Goal: Navigation & Orientation: Find specific page/section

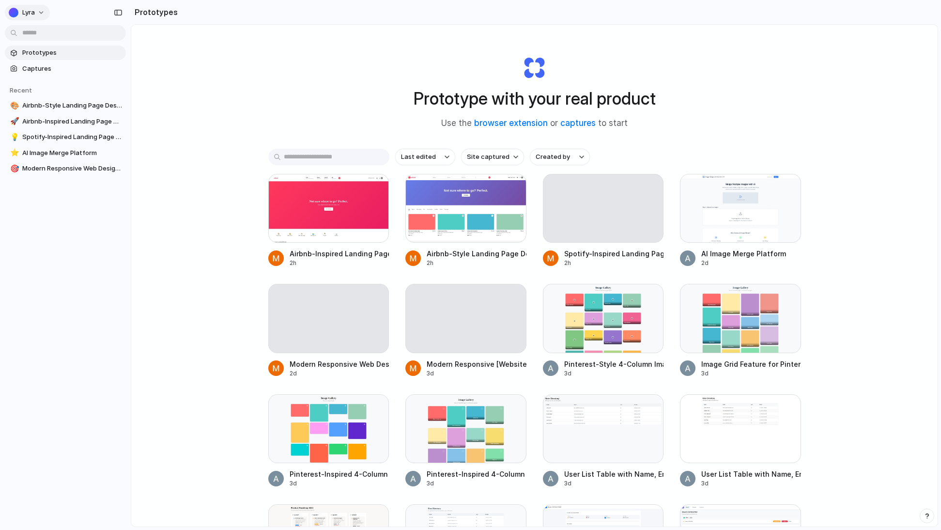
click at [42, 10] on button "Lyra" at bounding box center [27, 13] width 45 height 16
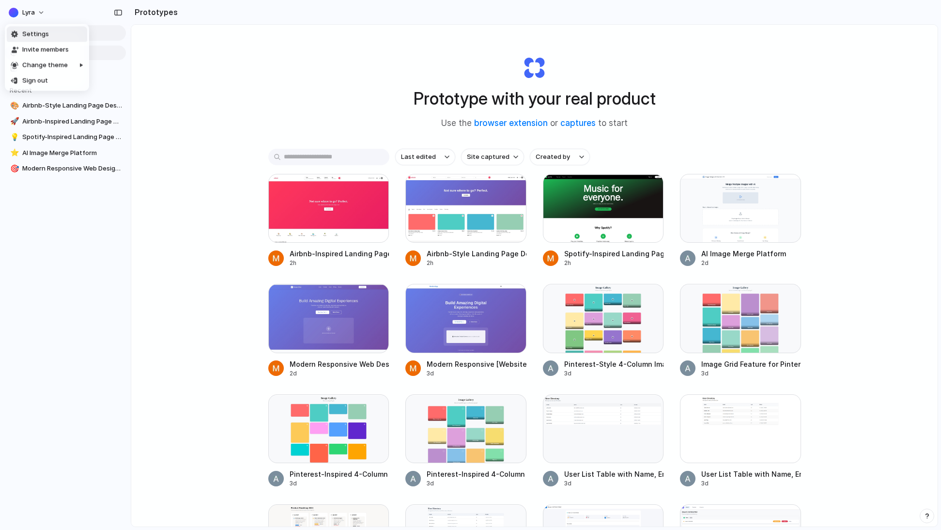
click at [51, 40] on li "Settings" at bounding box center [47, 35] width 80 height 16
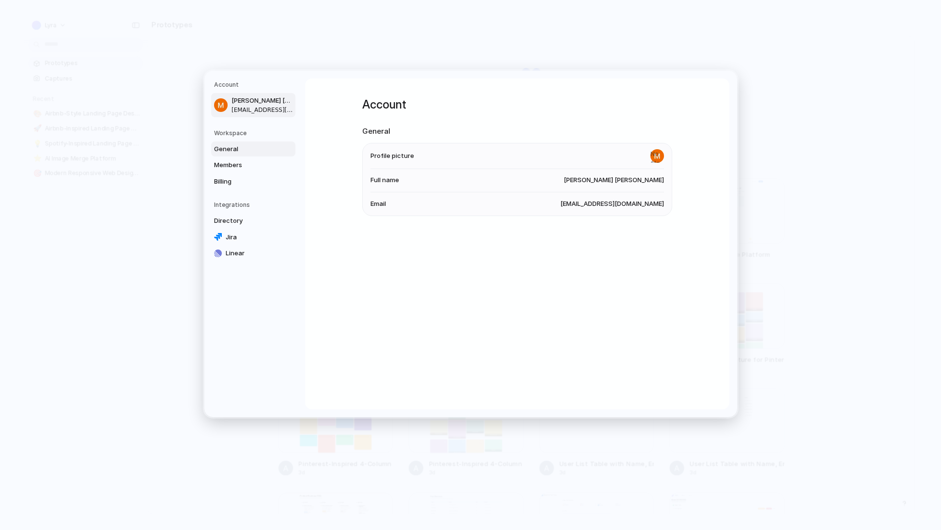
click at [237, 149] on span "General" at bounding box center [245, 149] width 62 height 10
click at [243, 215] on link "Directory" at bounding box center [253, 221] width 84 height 16
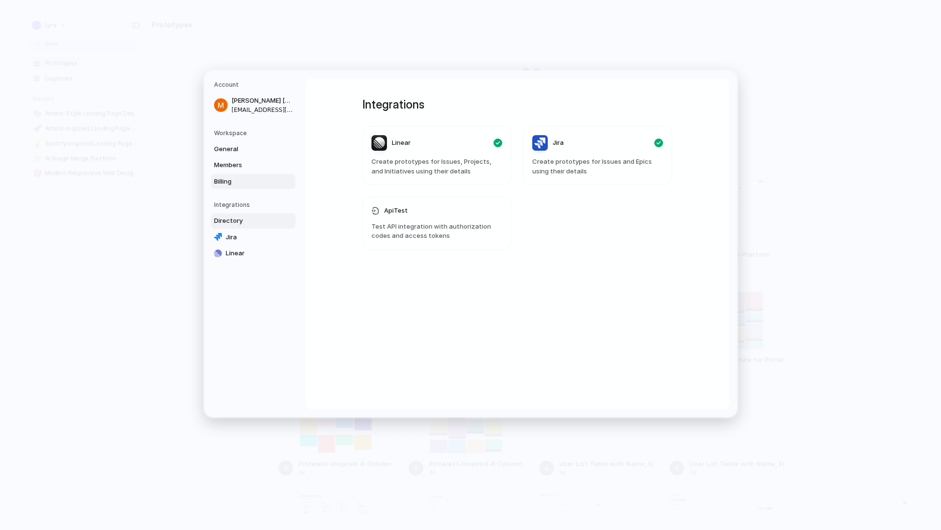
click at [235, 187] on link "Billing" at bounding box center [253, 181] width 84 height 16
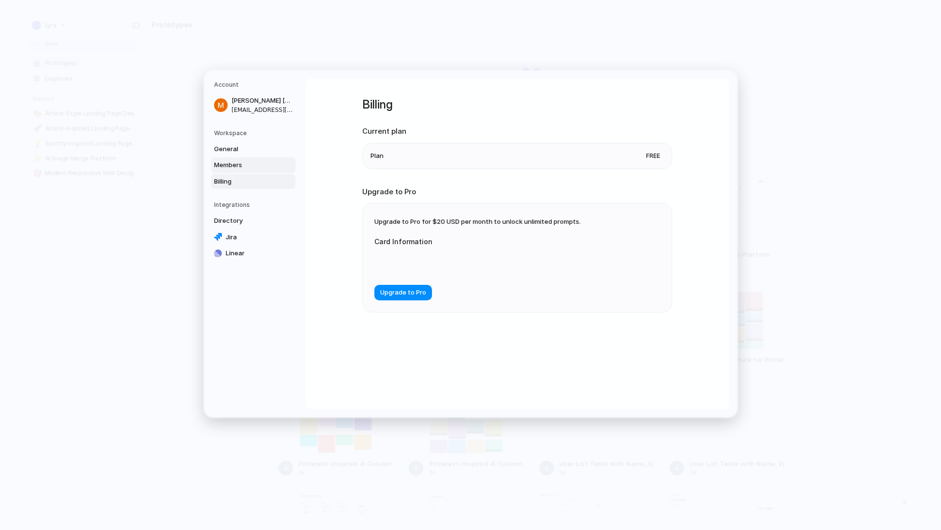
click at [245, 162] on span "Members" at bounding box center [245, 165] width 62 height 10
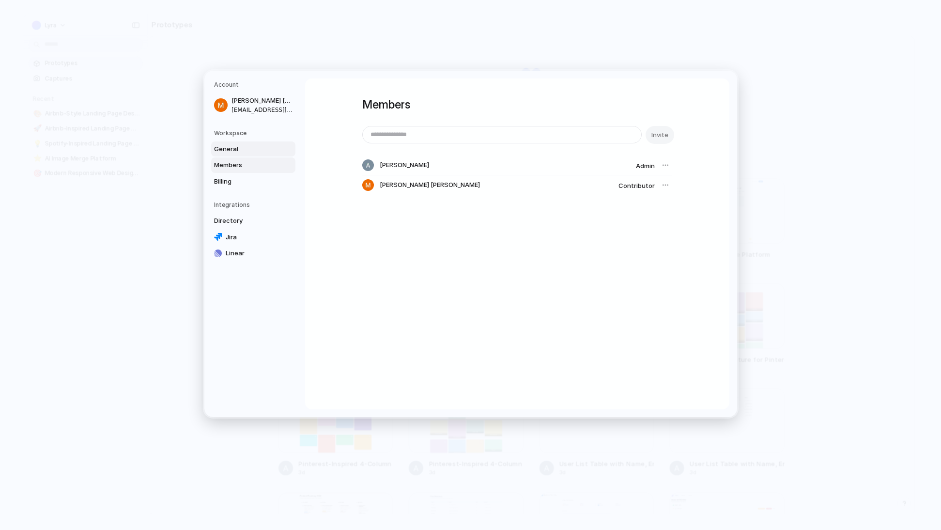
click at [249, 149] on span "General" at bounding box center [245, 149] width 62 height 10
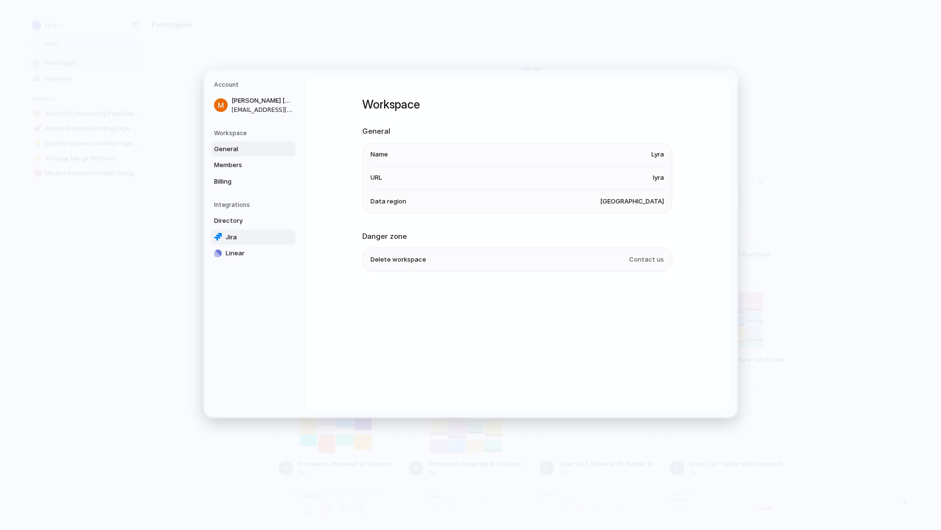
click at [249, 231] on link "Jira" at bounding box center [253, 237] width 84 height 16
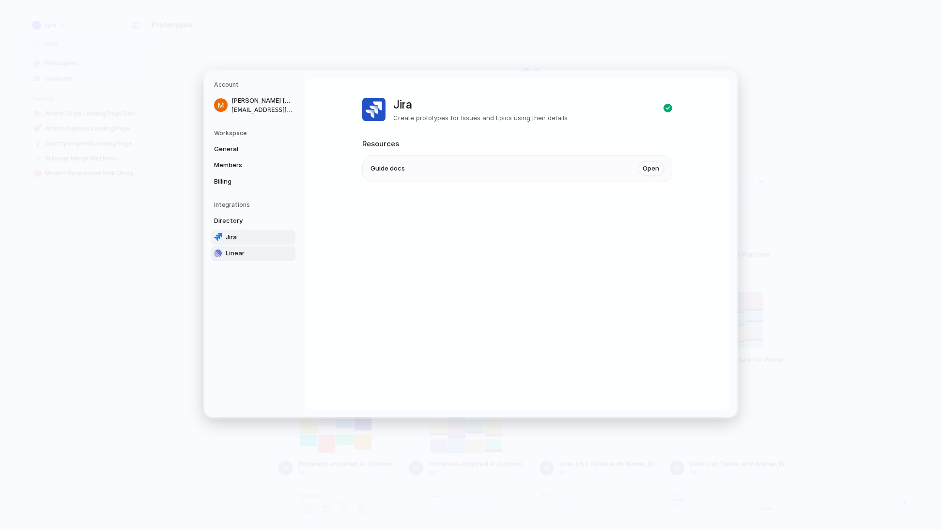
click at [246, 250] on span "Linear" at bounding box center [257, 254] width 62 height 10
click at [245, 238] on span "Jira" at bounding box center [257, 237] width 62 height 10
